Goal: Task Accomplishment & Management: Use online tool/utility

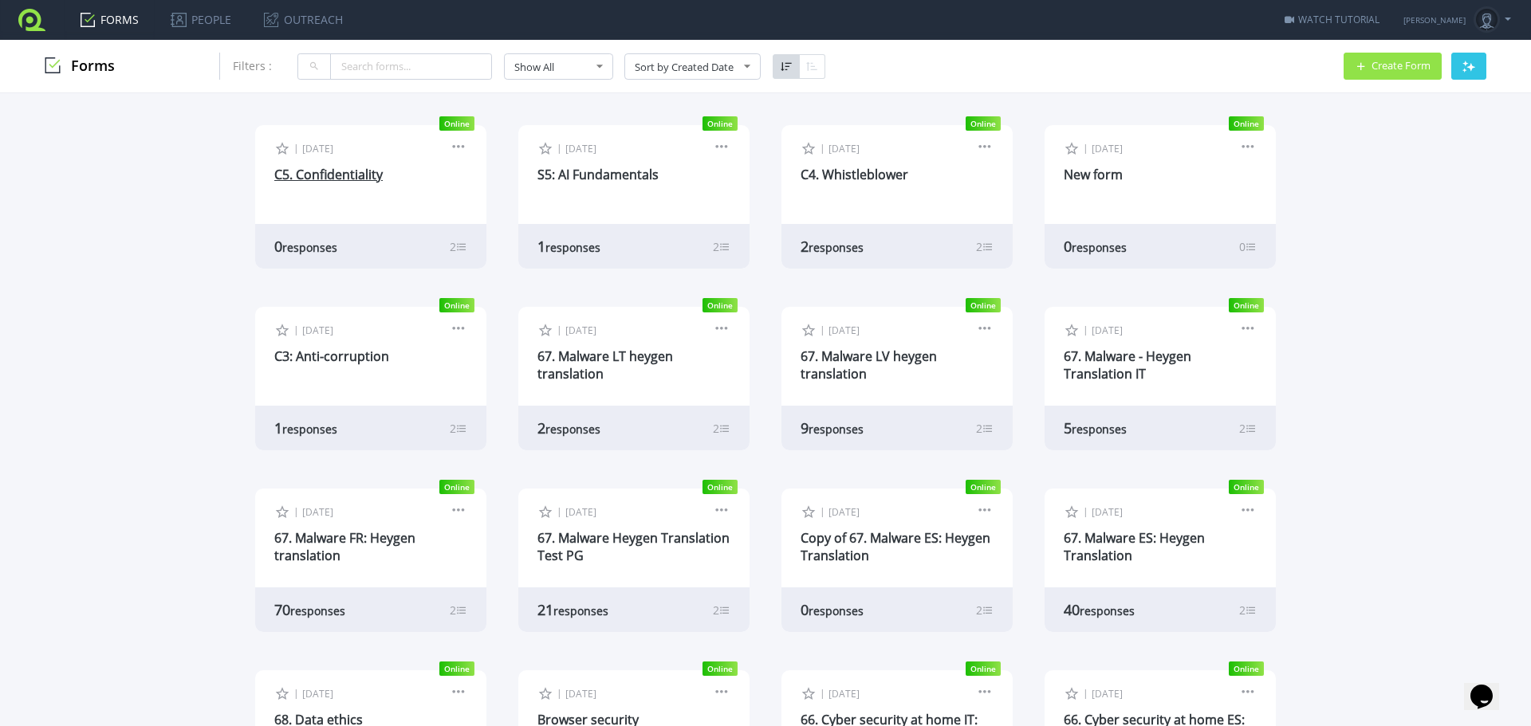
click at [347, 175] on link "C5. Confidentiality" at bounding box center [328, 175] width 108 height 18
click at [451, 145] on link at bounding box center [459, 149] width 18 height 14
click at [289, 172] on link "C5. Confidentiality" at bounding box center [328, 175] width 108 height 18
